Goal: Transaction & Acquisition: Book appointment/travel/reservation

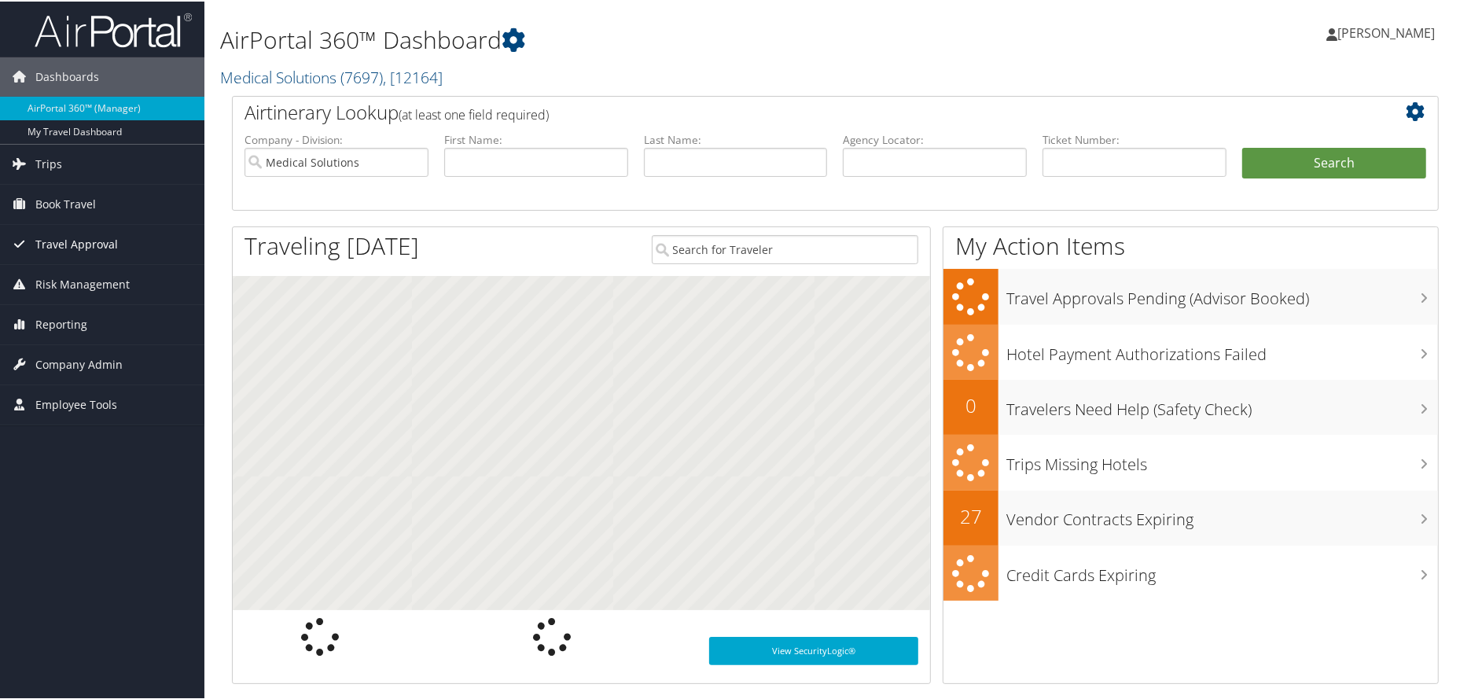
click at [68, 244] on span "Travel Approval" at bounding box center [76, 242] width 83 height 39
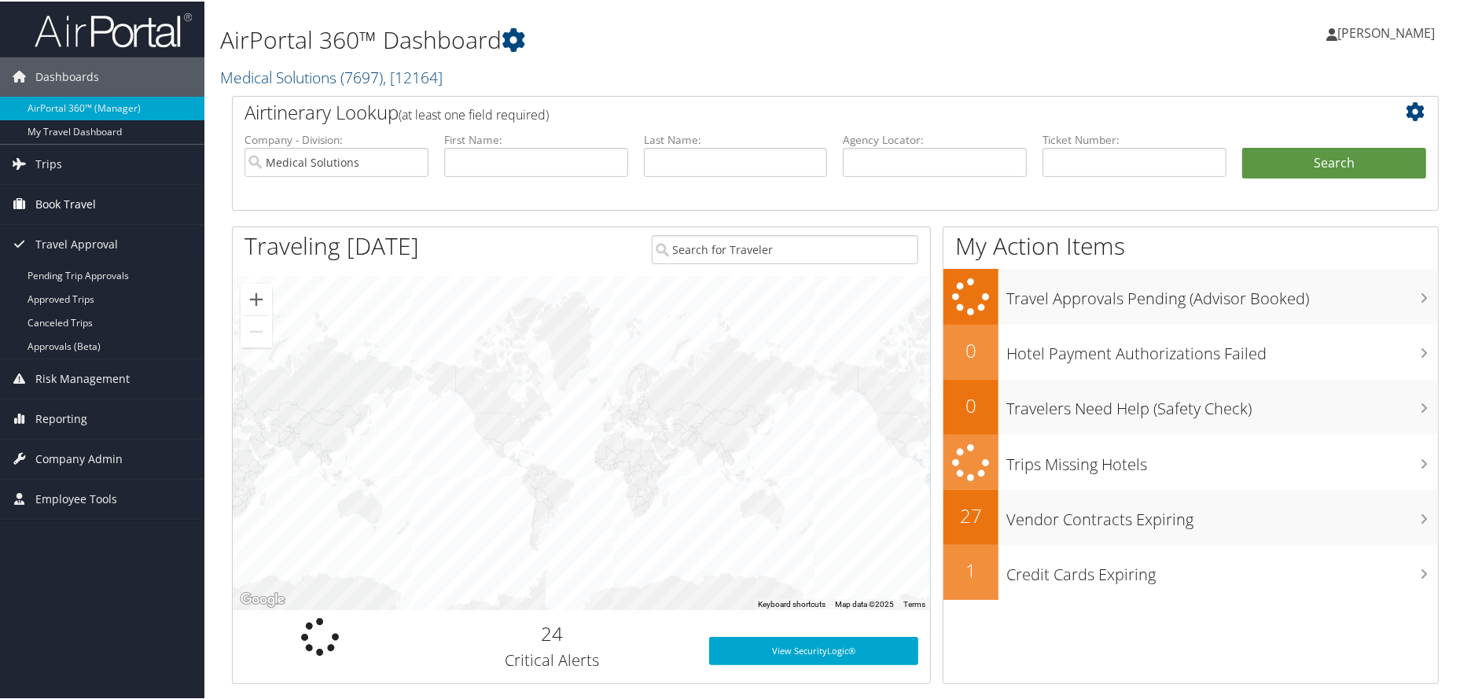
click at [68, 200] on span "Book Travel" at bounding box center [65, 202] width 61 height 39
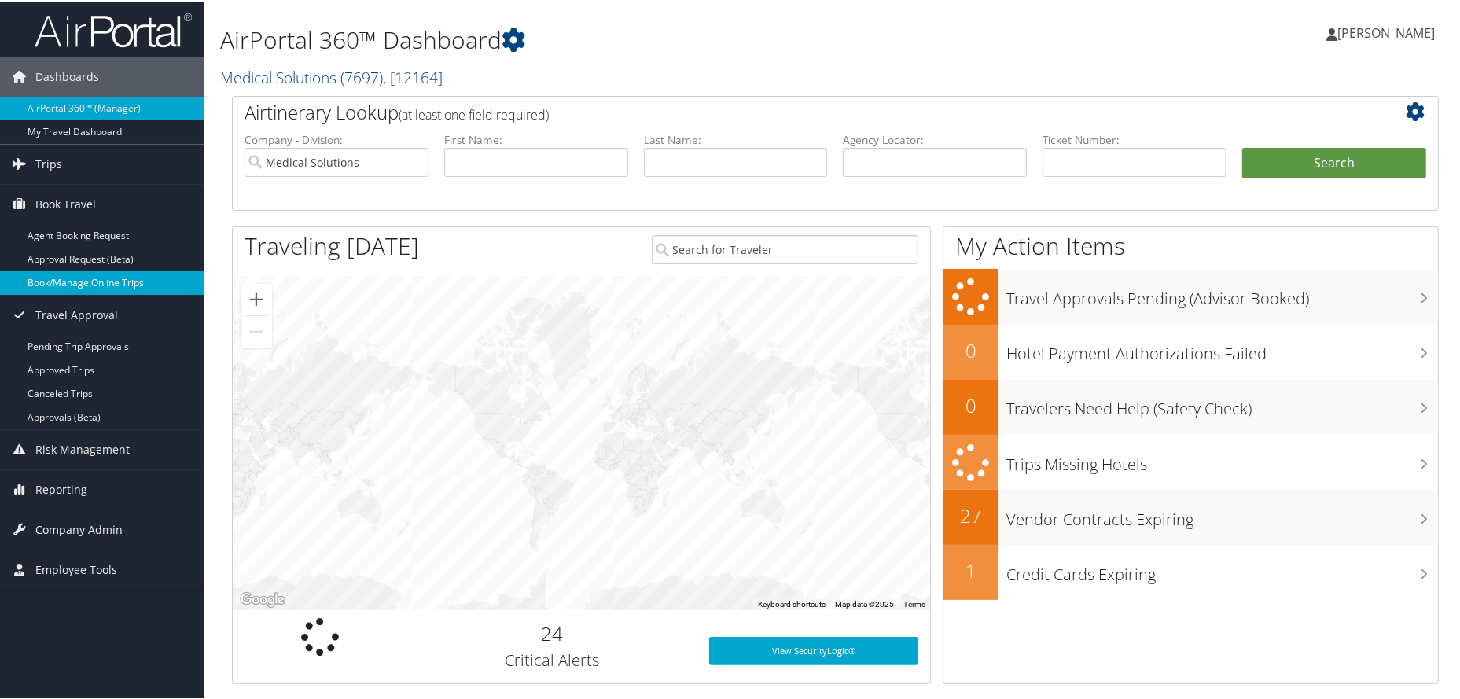
click at [75, 279] on link "Book/Manage Online Trips" at bounding box center [102, 282] width 204 height 24
